Goal: Complete application form: Complete application form

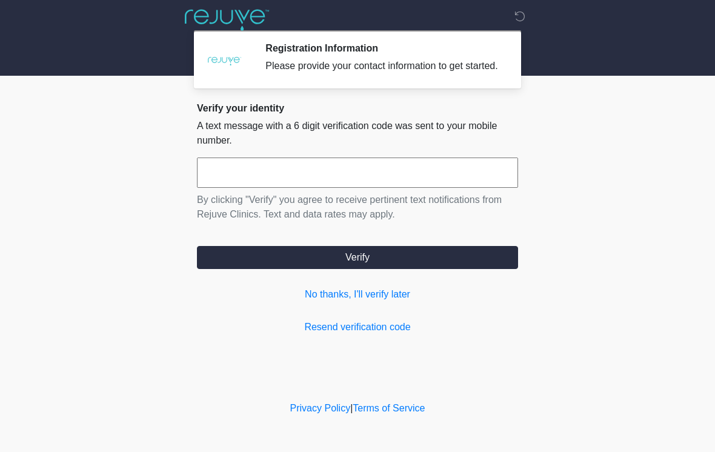
click at [407, 180] on input "text" at bounding box center [357, 173] width 321 height 30
click at [378, 335] on link "Resend verification code" at bounding box center [357, 327] width 321 height 15
click at [375, 335] on link "Resend verification code" at bounding box center [357, 327] width 321 height 15
click at [374, 302] on link "No thanks, I'll verify later" at bounding box center [357, 294] width 321 height 15
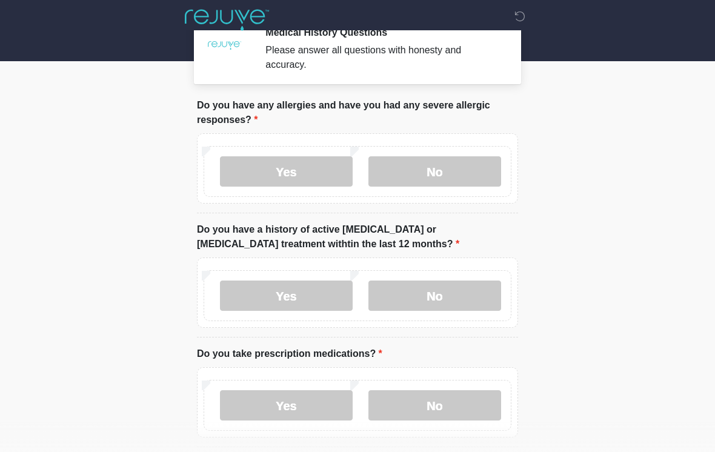
scroll to position [16, 0]
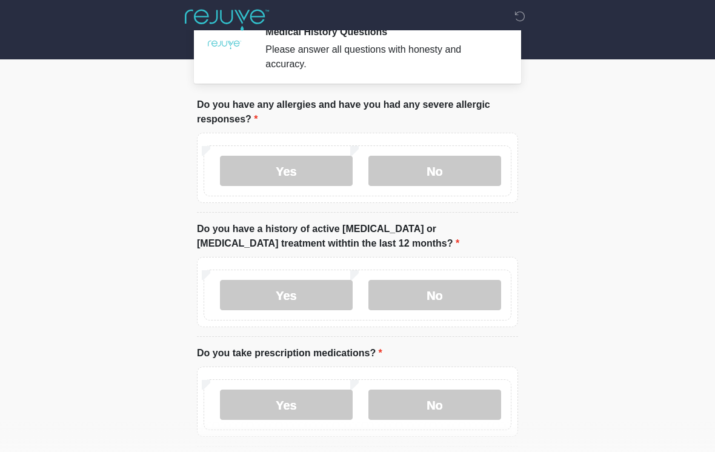
click at [467, 165] on label "No" at bounding box center [434, 171] width 133 height 30
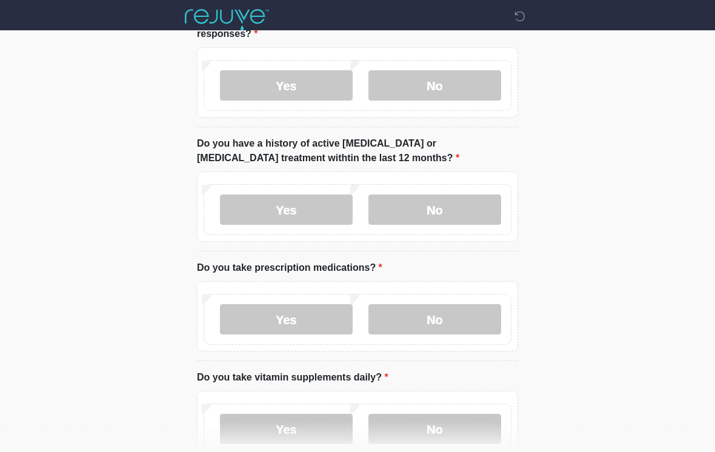
scroll to position [102, 0]
click at [469, 210] on label "No" at bounding box center [434, 210] width 133 height 30
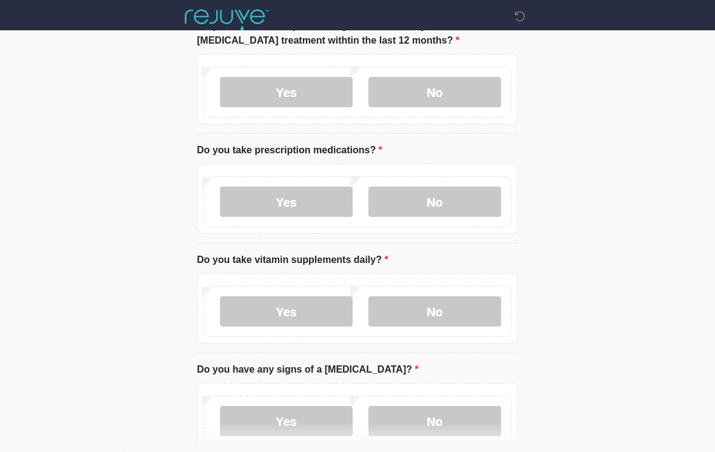
scroll to position [222, 0]
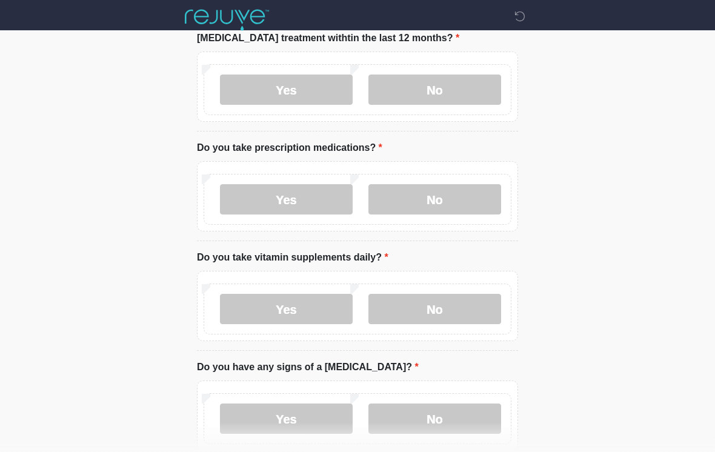
click at [301, 196] on label "Yes" at bounding box center [286, 199] width 133 height 30
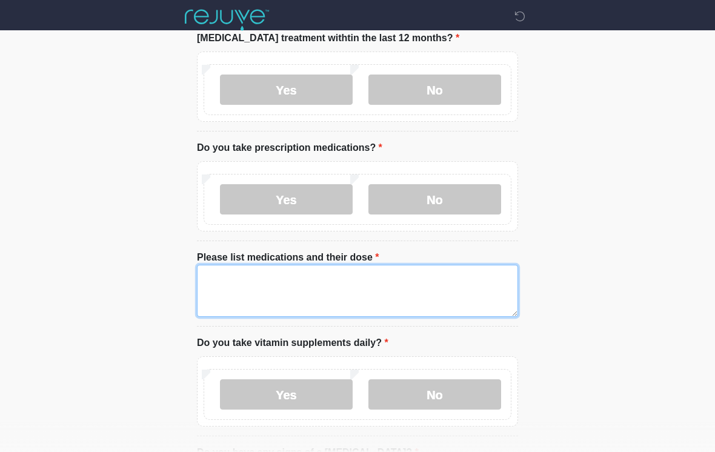
click at [320, 281] on textarea "Please list medications and their dose" at bounding box center [357, 291] width 321 height 52
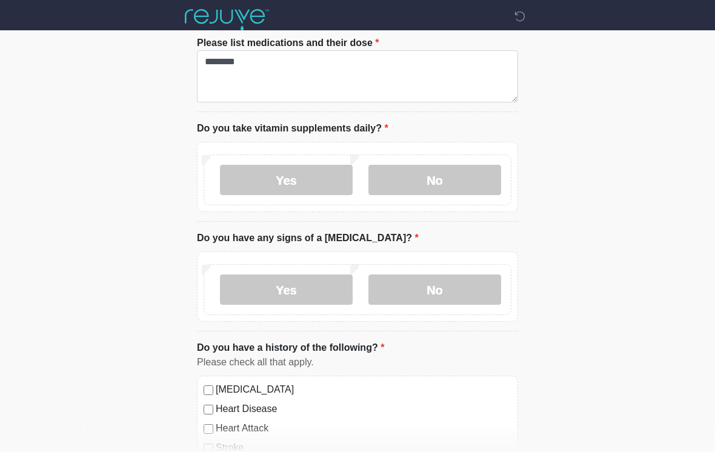
scroll to position [437, 0]
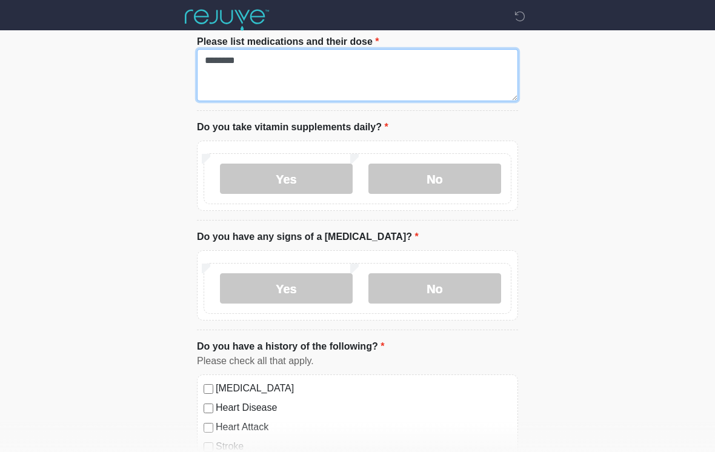
type textarea "********"
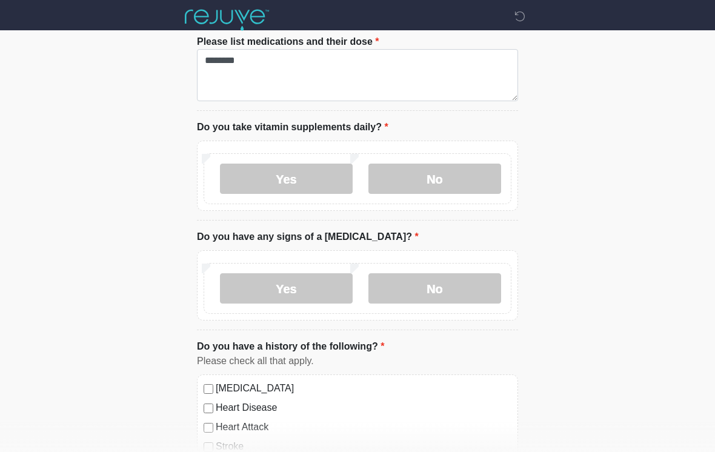
click at [301, 172] on label "Yes" at bounding box center [286, 179] width 133 height 30
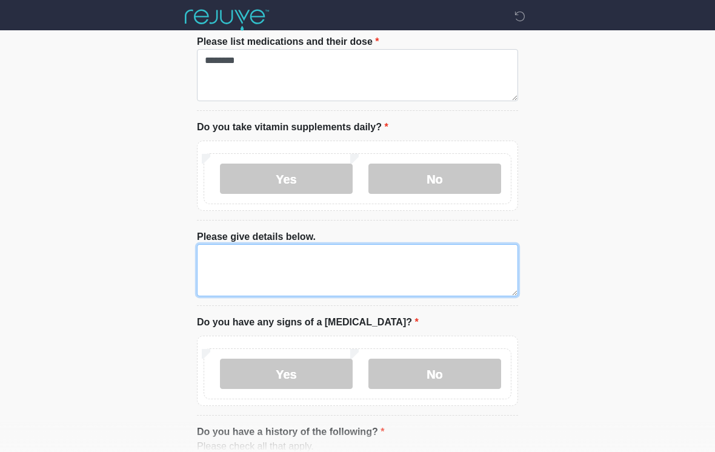
click at [337, 261] on textarea "Please give details below." at bounding box center [357, 270] width 321 height 52
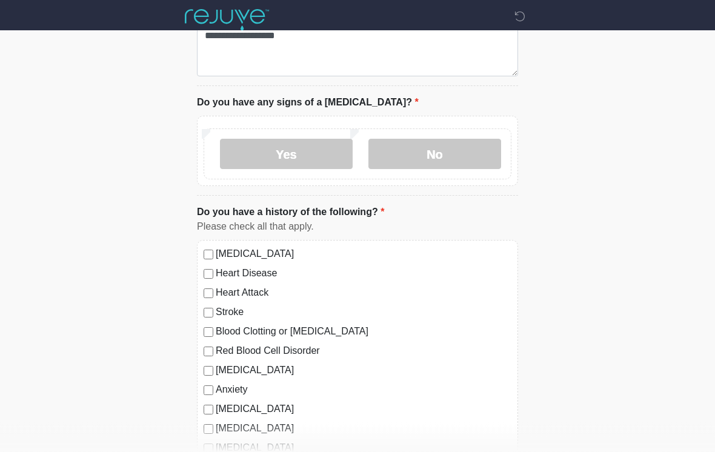
scroll to position [658, 0]
type textarea "**********"
click at [466, 147] on label "No" at bounding box center [434, 153] width 133 height 30
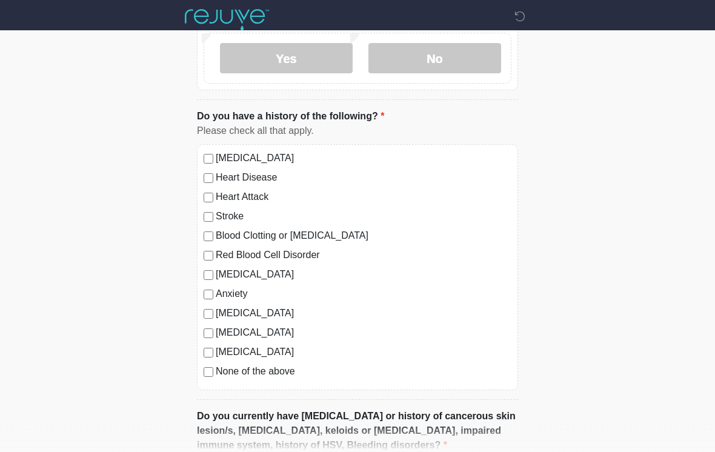
scroll to position [753, 0]
click at [272, 375] on label "None of the above" at bounding box center [364, 371] width 296 height 15
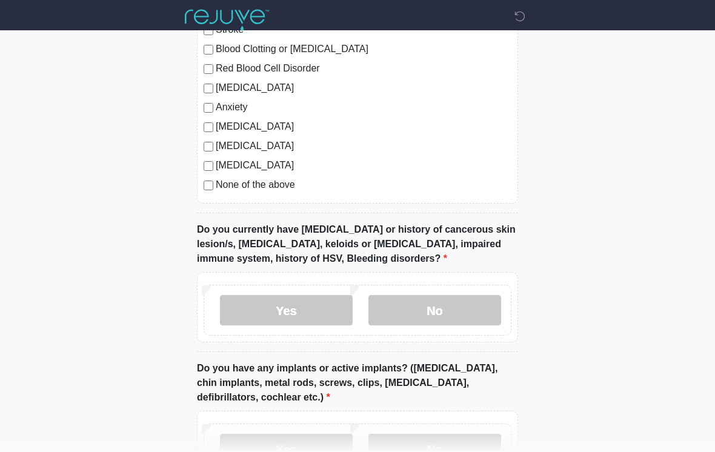
scroll to position [942, 0]
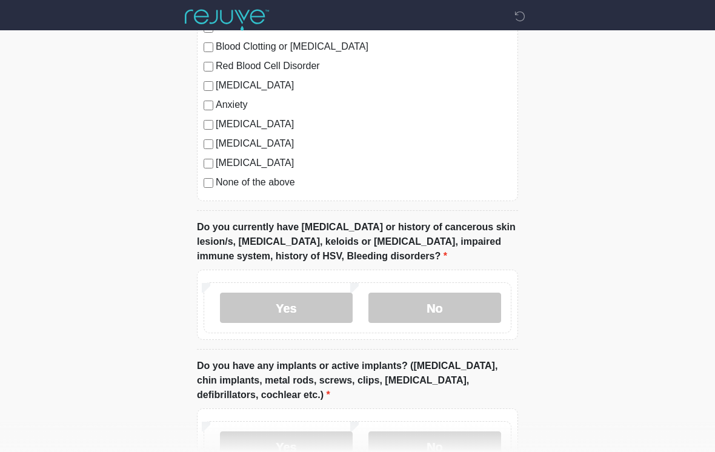
click at [456, 304] on label "No" at bounding box center [434, 308] width 133 height 30
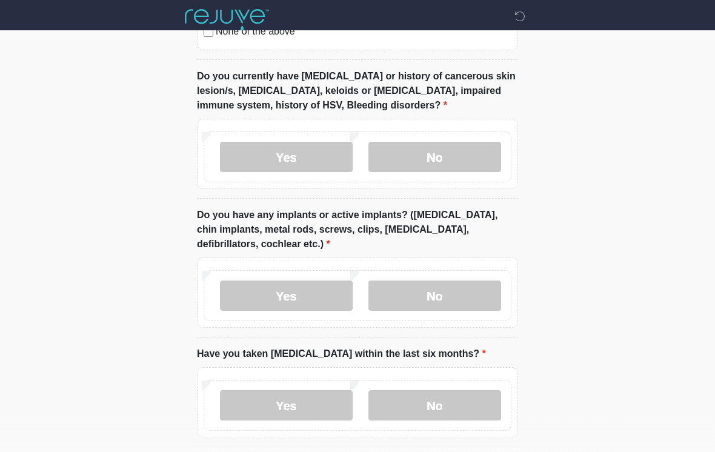
scroll to position [1095, 0]
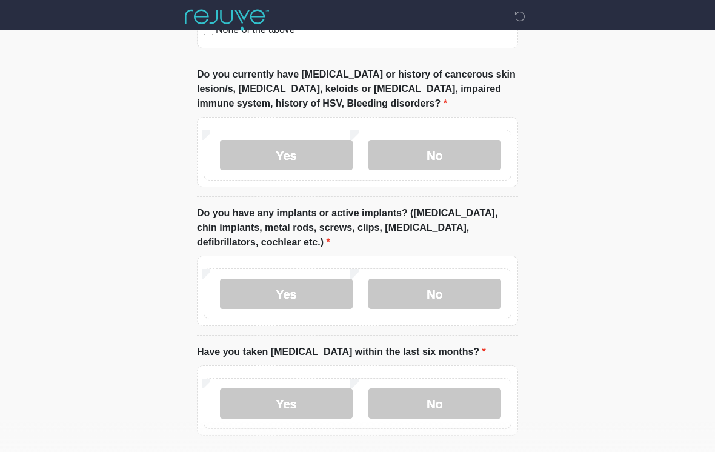
click at [456, 287] on label "No" at bounding box center [434, 294] width 133 height 30
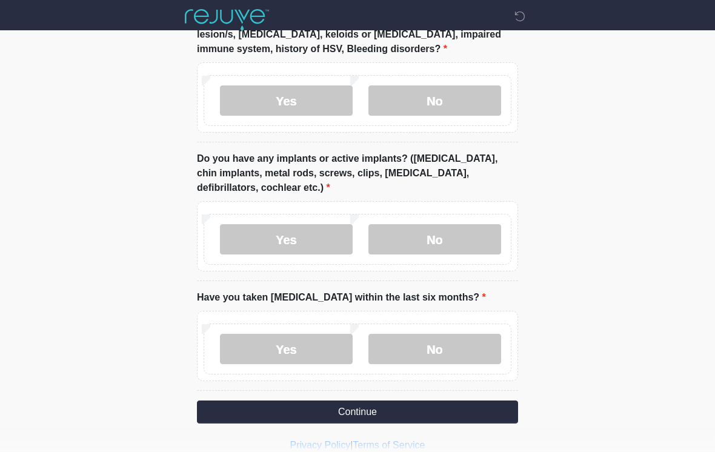
scroll to position [1165, 0]
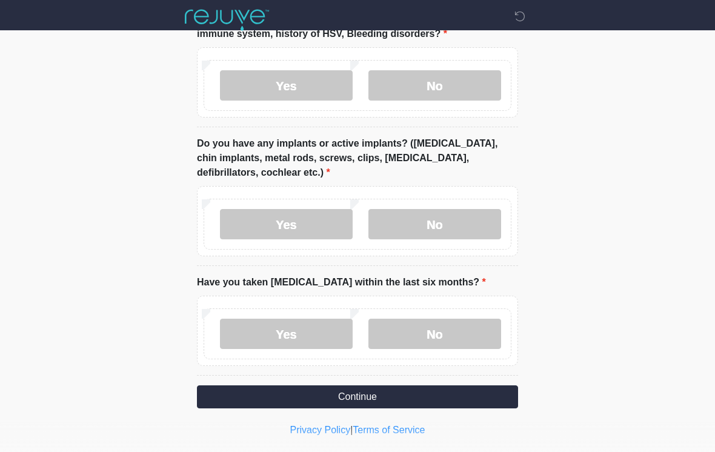
click at [459, 334] on label "No" at bounding box center [434, 334] width 133 height 30
click at [442, 388] on button "Continue" at bounding box center [357, 396] width 321 height 23
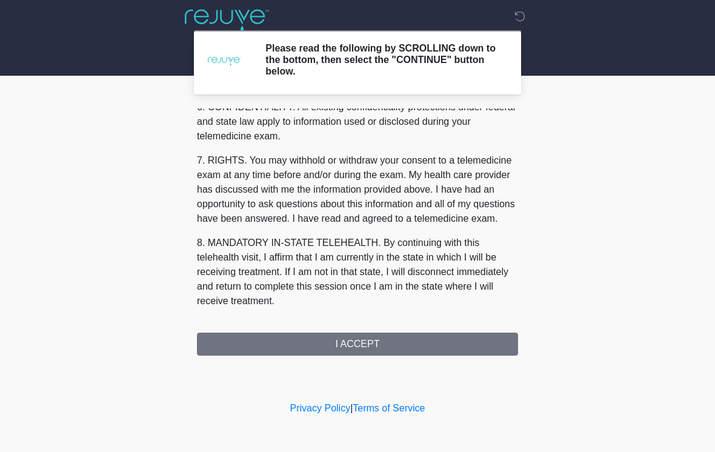
scroll to position [493, 0]
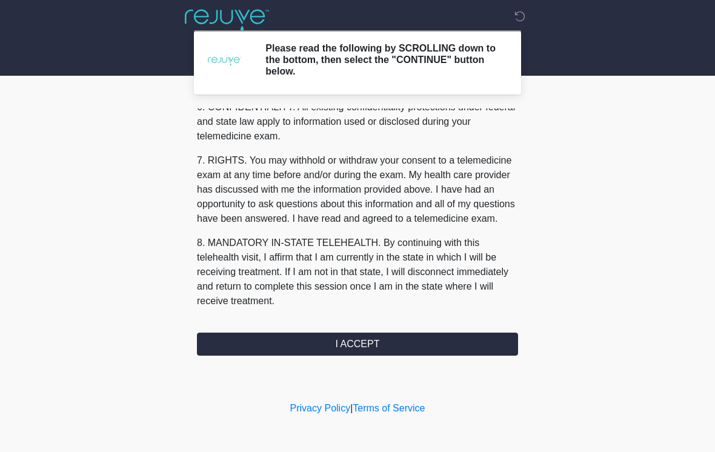
click at [393, 343] on button "I ACCEPT" at bounding box center [357, 344] width 321 height 23
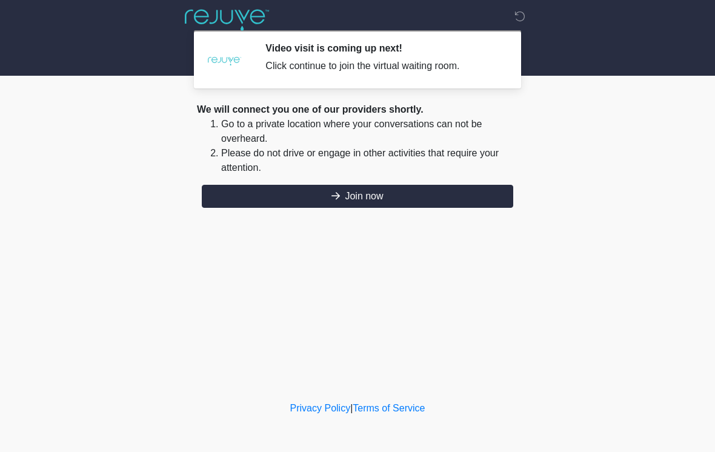
click at [412, 194] on button "Join now" at bounding box center [358, 196] width 312 height 23
